Goal: Register for event/course: Register for event/course

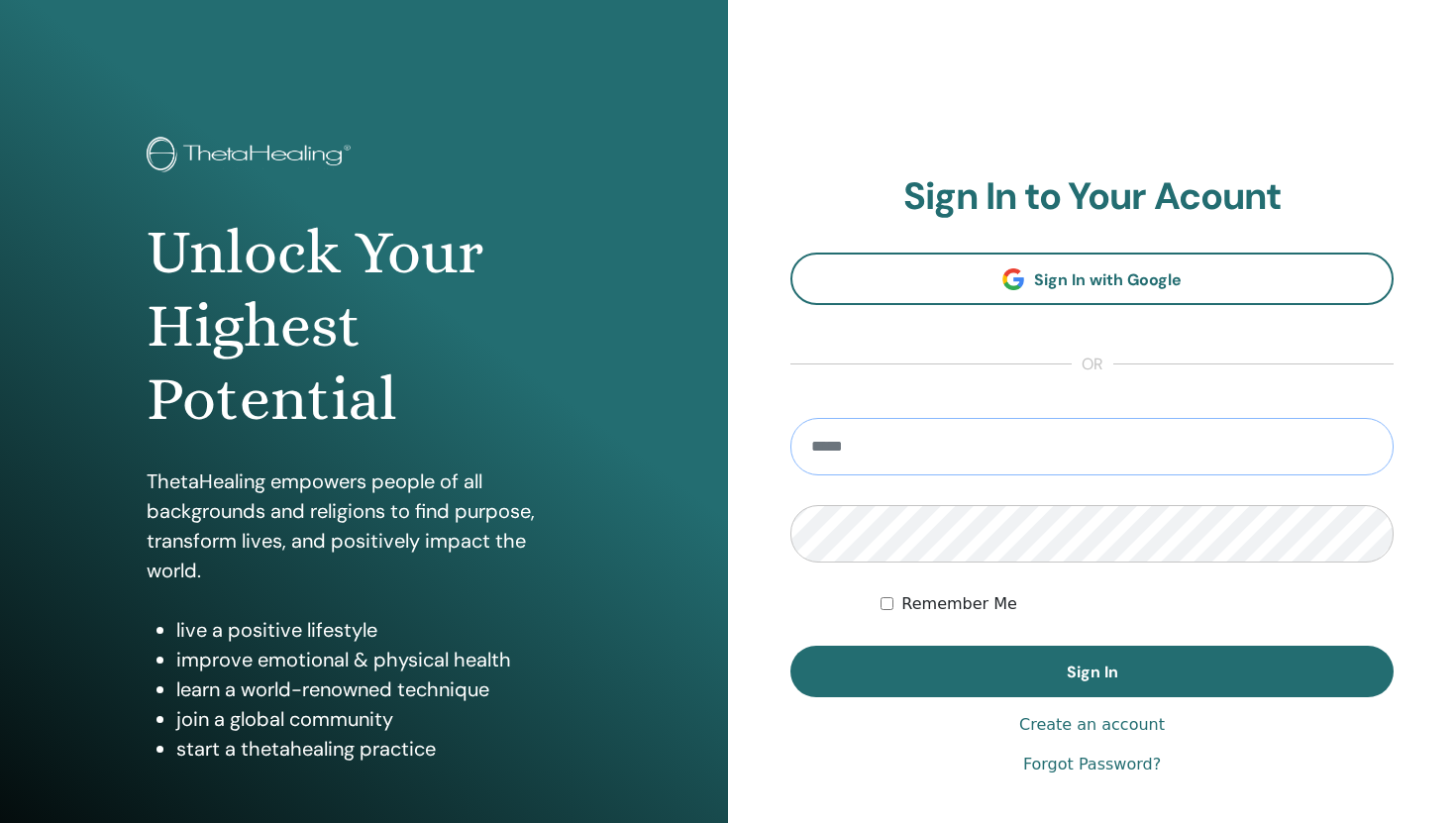
type input "**********"
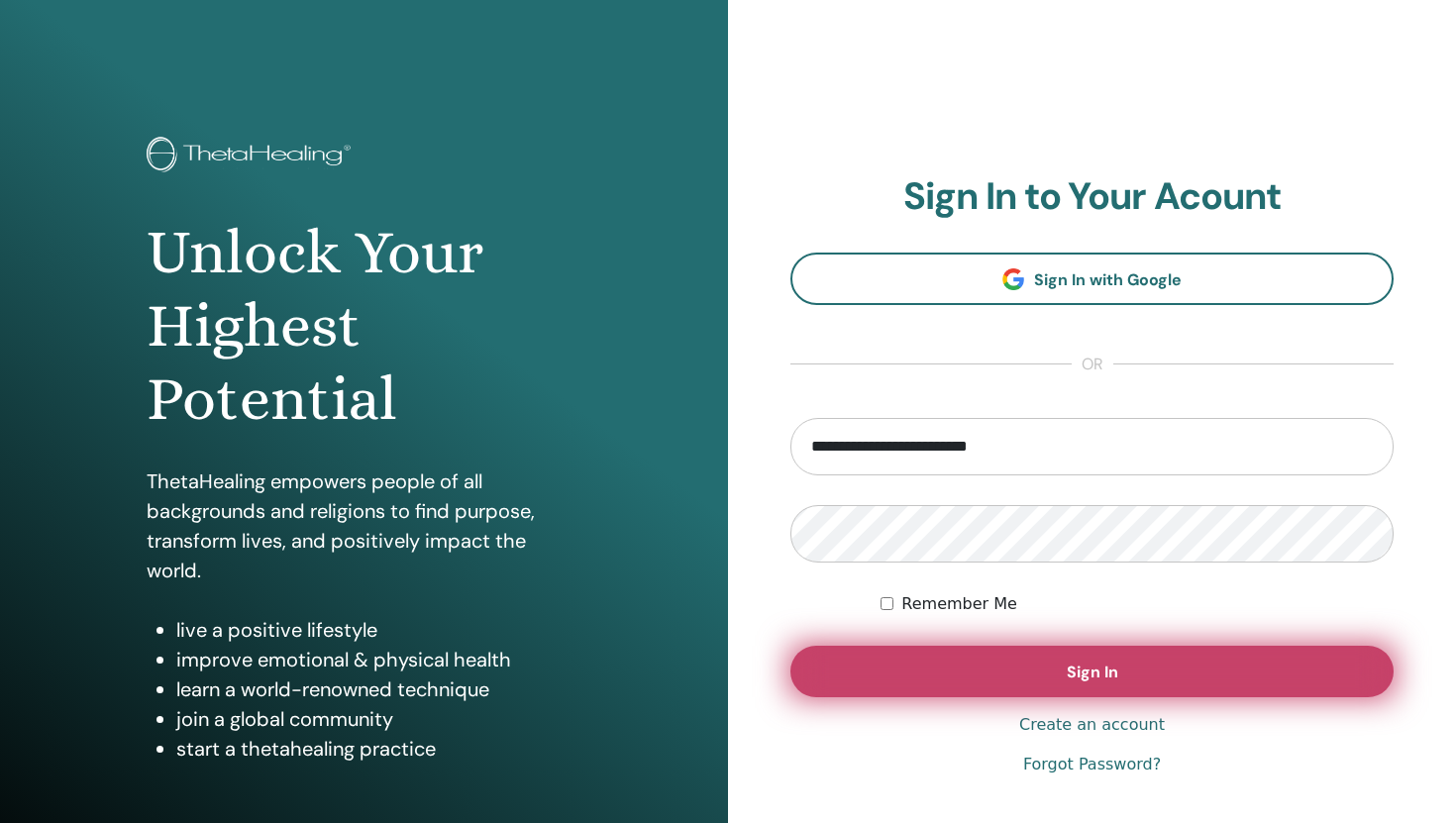
click at [1055, 679] on button "Sign In" at bounding box center [1091, 671] width 603 height 52
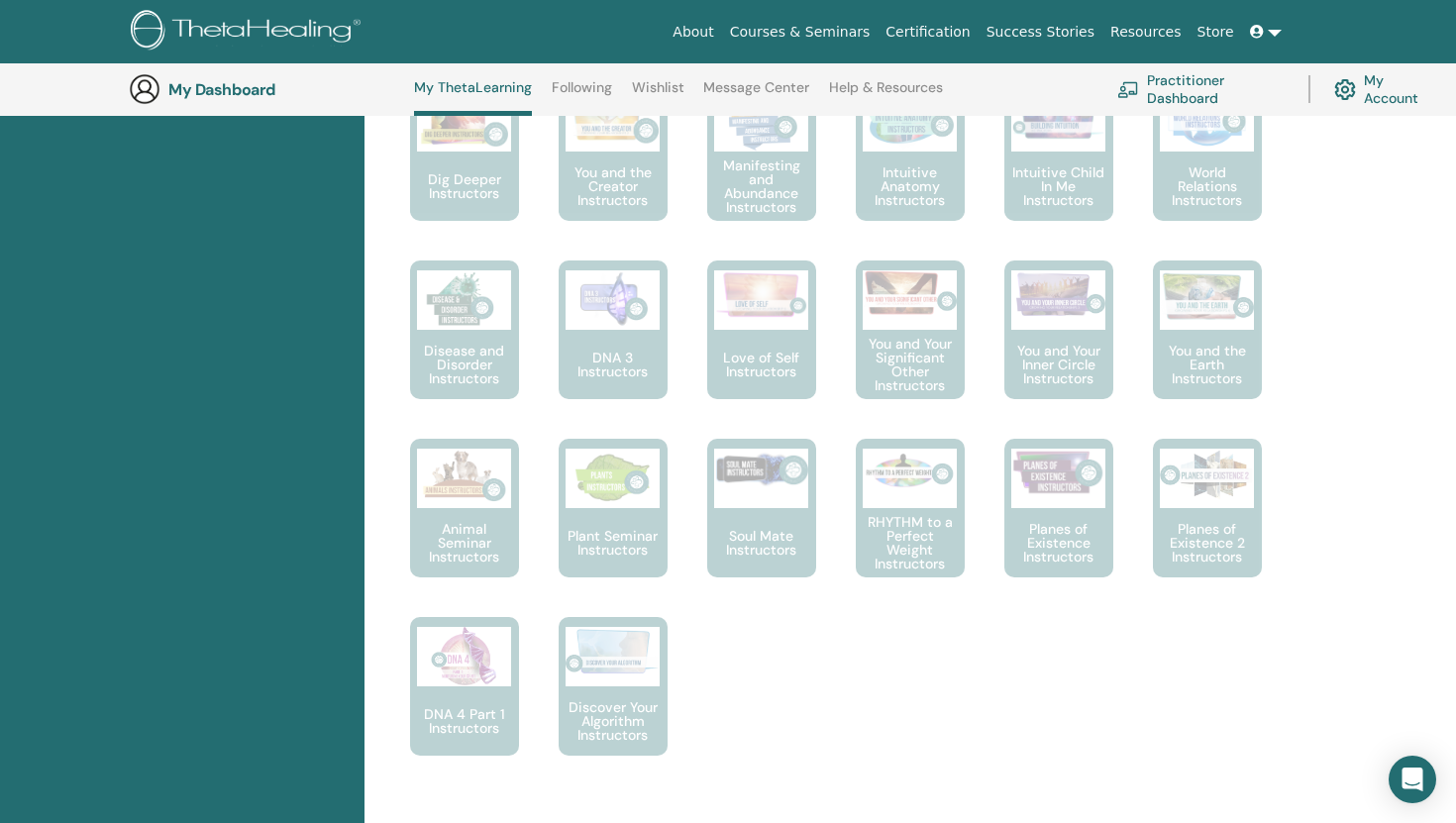
scroll to position [1048, 0]
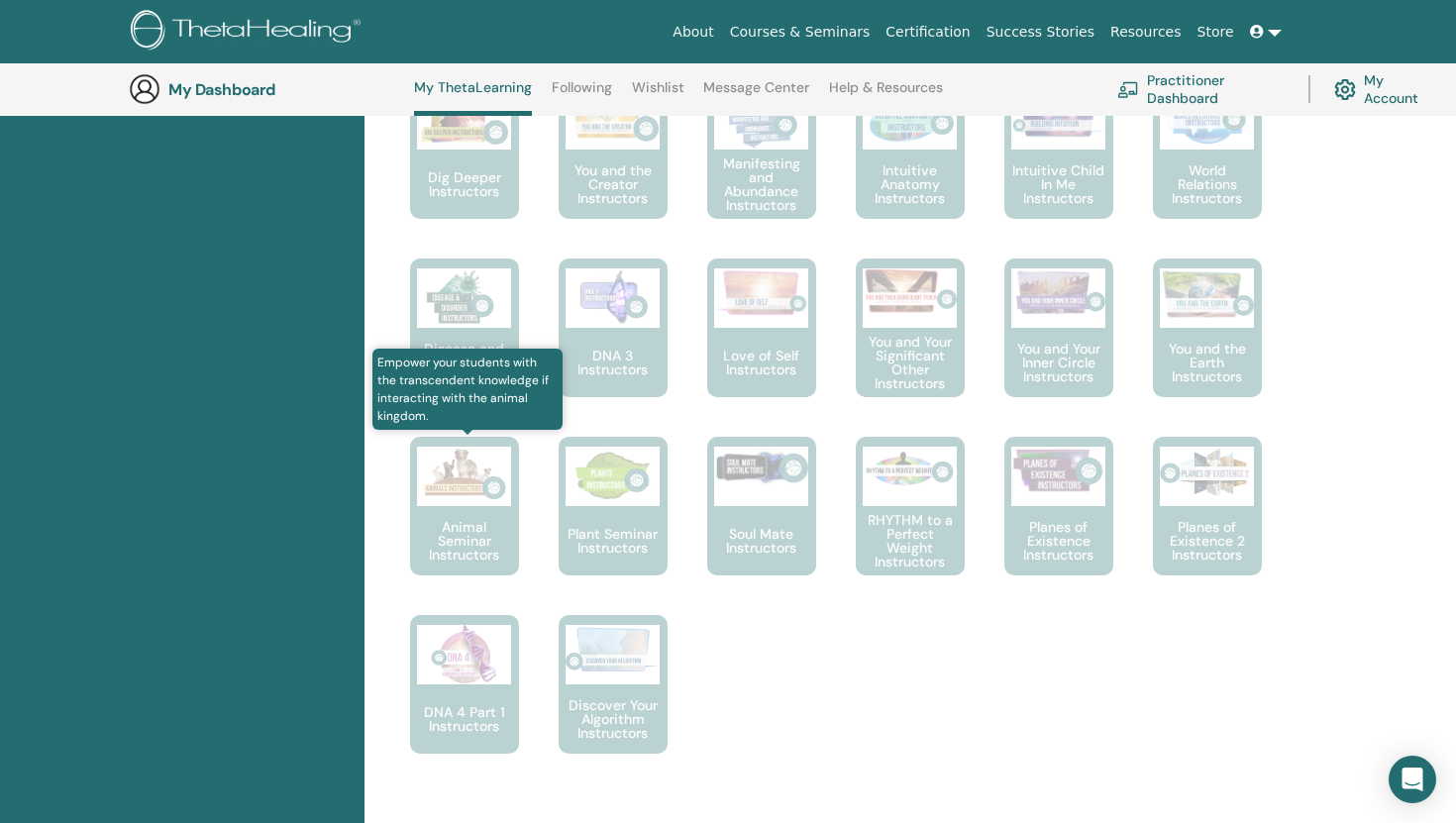
click at [474, 487] on img at bounding box center [464, 477] width 94 height 60
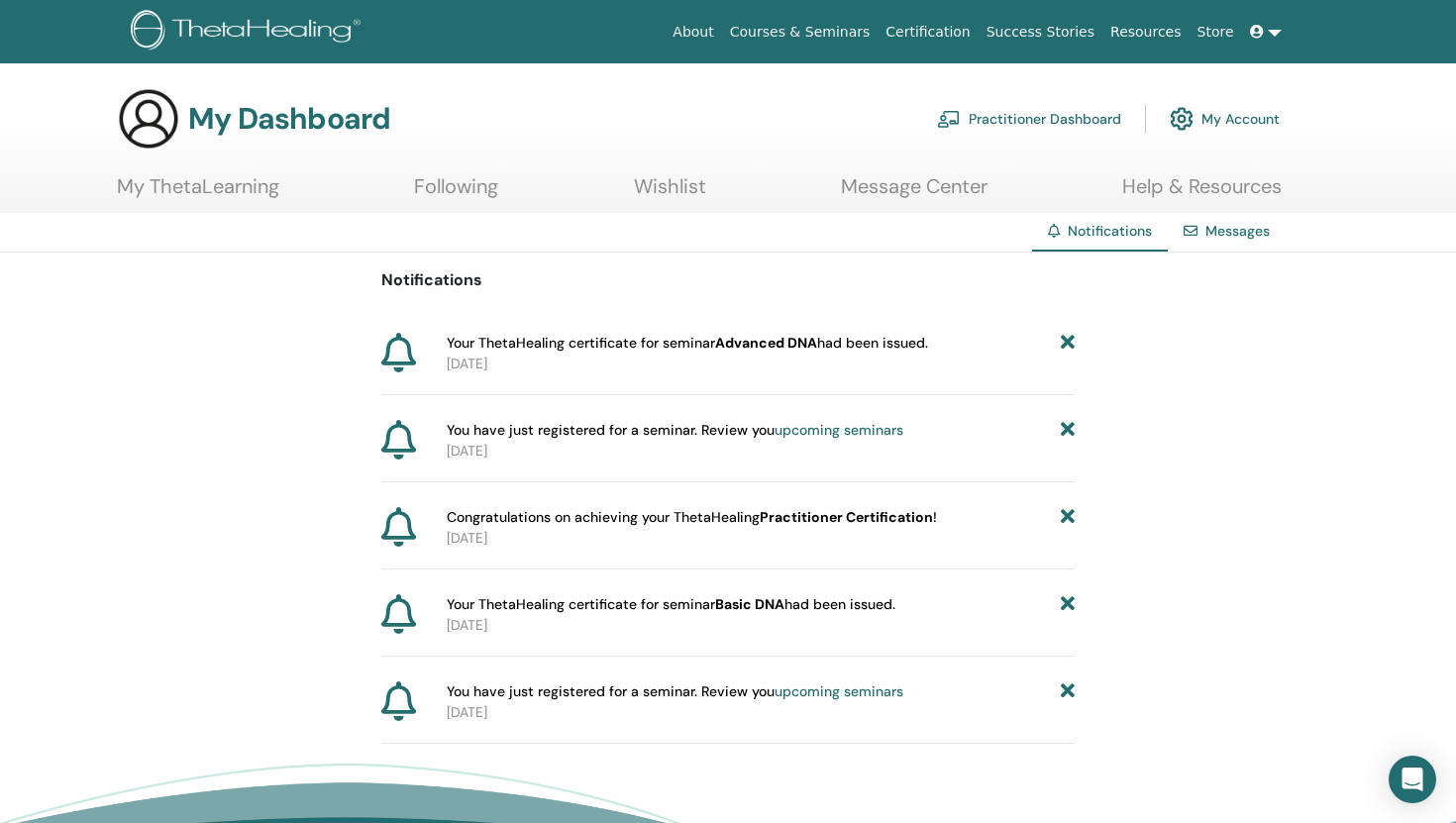
click at [157, 180] on link "My ThetaLearning" at bounding box center [197, 194] width 163 height 39
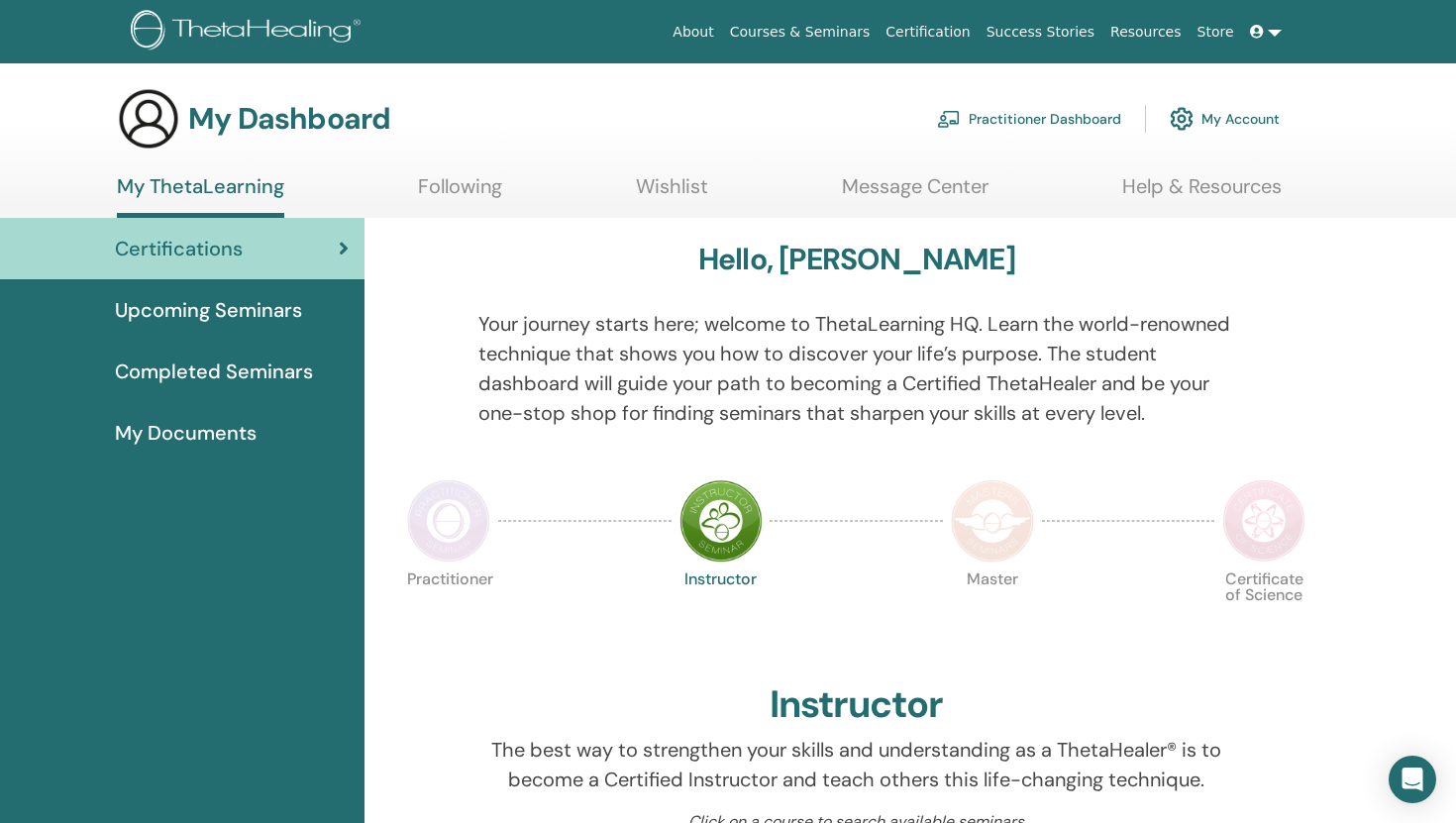
click at [178, 299] on span "Upcoming Seminars" at bounding box center [208, 310] width 187 height 30
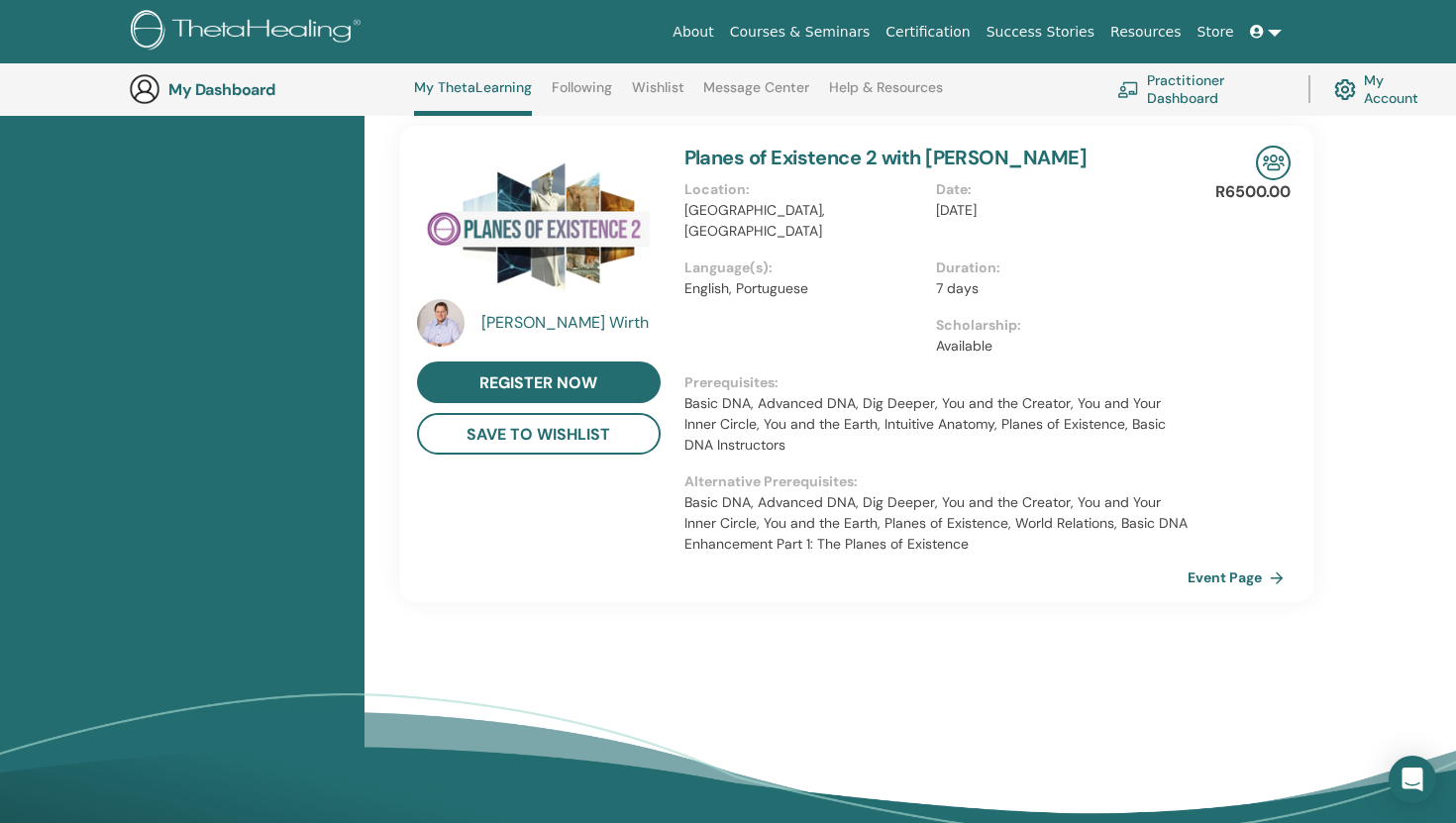
scroll to position [1394, 0]
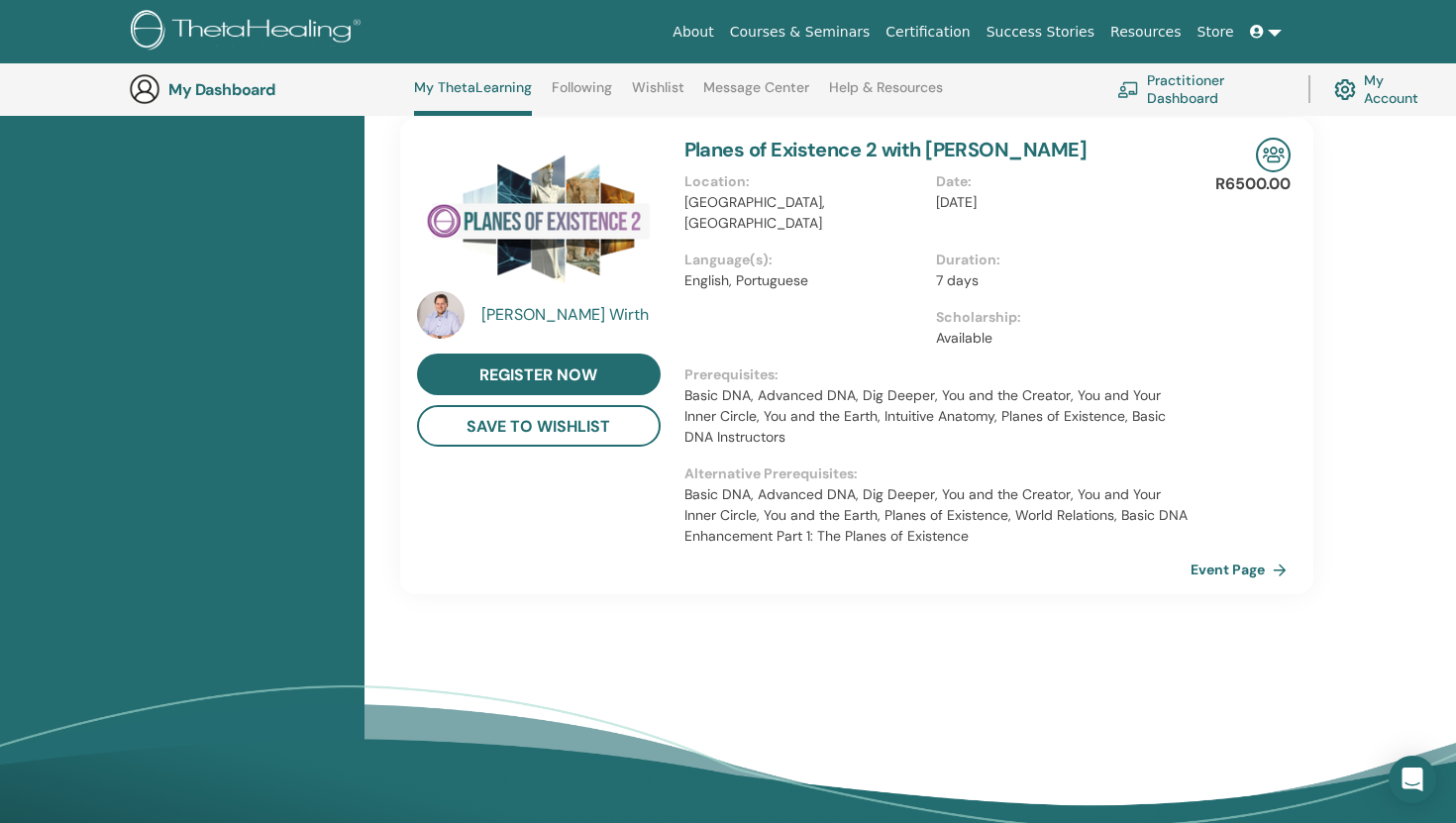
click at [1245, 555] on link "Event Page" at bounding box center [1243, 570] width 104 height 30
